Goal: Task Accomplishment & Management: Use online tool/utility

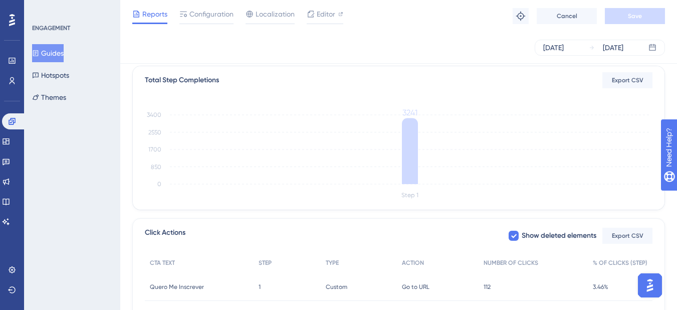
scroll to position [325, 0]
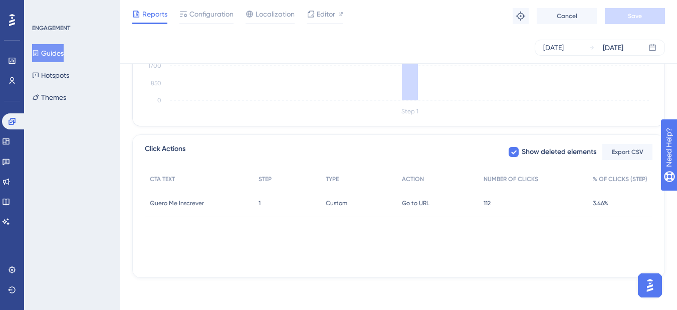
click at [366, 206] on div "Custom Custom" at bounding box center [359, 203] width 76 height 28
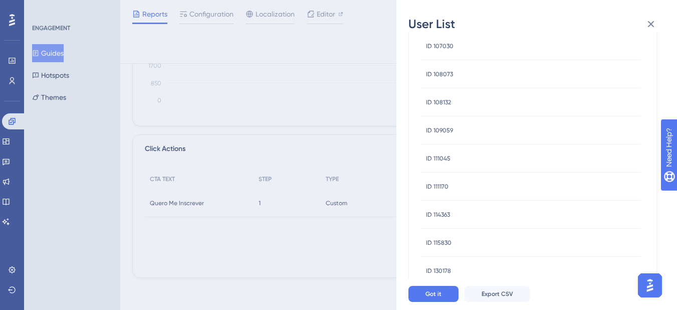
scroll to position [425, 0]
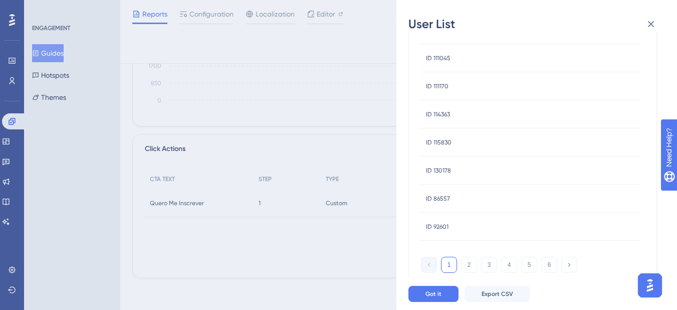
click at [447, 164] on div "ID 130178 ID 130178" at bounding box center [438, 170] width 25 height 28
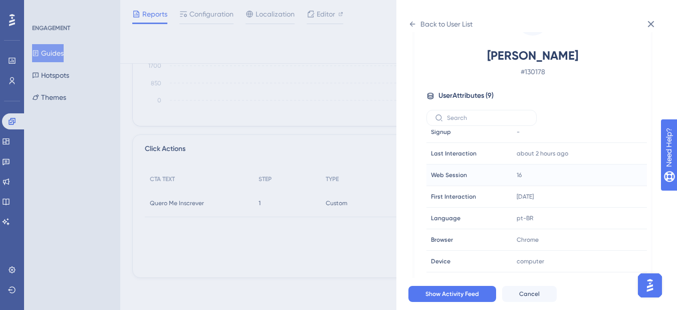
scroll to position [47, 0]
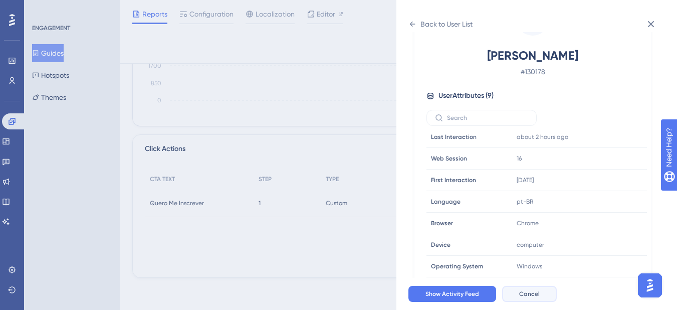
click at [534, 298] on span "Cancel" at bounding box center [529, 294] width 21 height 8
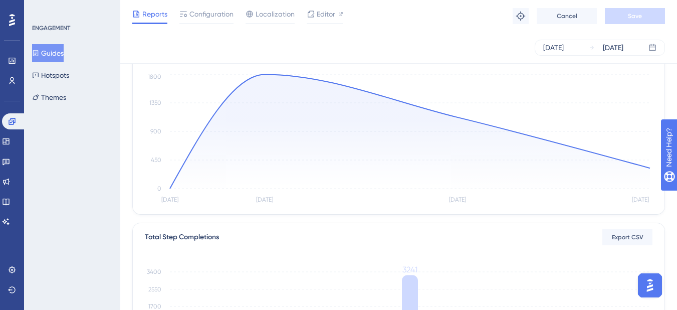
scroll to position [0, 0]
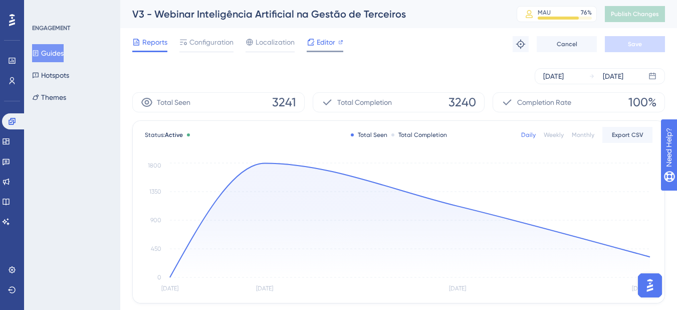
click at [317, 42] on span "Editor" at bounding box center [326, 42] width 19 height 12
